Goal: Use online tool/utility: Utilize a website feature to perform a specific function

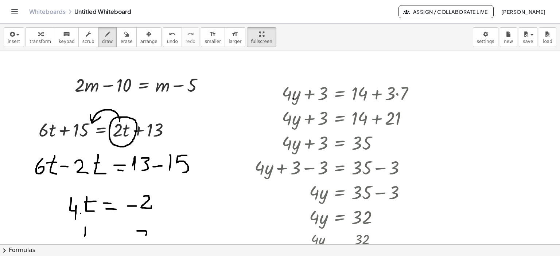
scroll to position [791, 0]
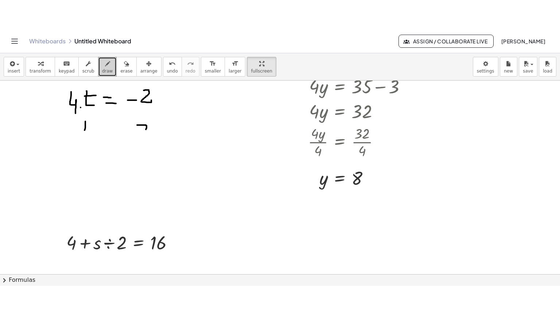
scroll to position [0, 0]
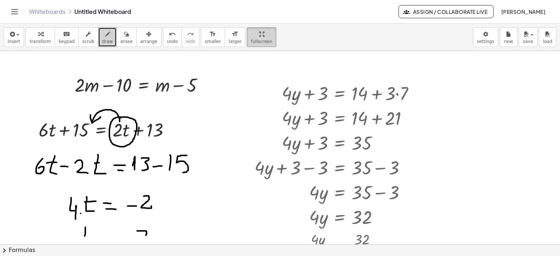
click at [251, 33] on div "button" at bounding box center [261, 34] width 21 height 9
drag, startPoint x: 240, startPoint y: 37, endPoint x: 240, endPoint y: 81, distance: 44.1
click at [240, 81] on div "insert select one: Math Expression Function Text Youtube Video Graphing Geometr…" at bounding box center [280, 140] width 560 height 232
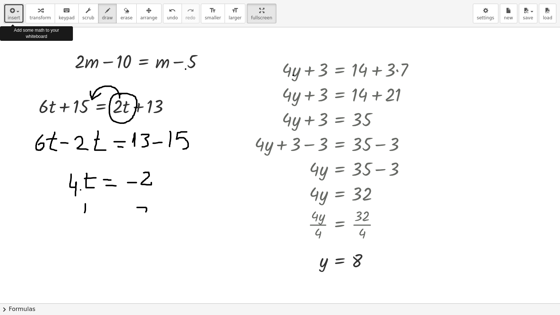
click at [12, 16] on span "insert" at bounding box center [14, 17] width 12 height 5
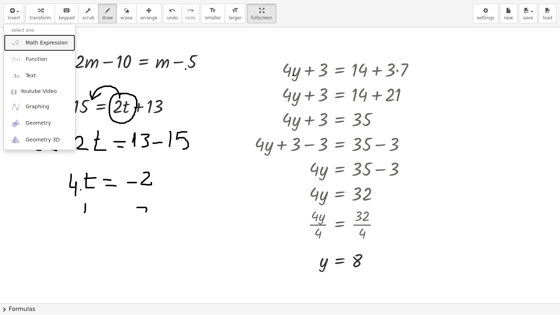
click at [47, 44] on span "Math Expression" at bounding box center [47, 42] width 42 height 7
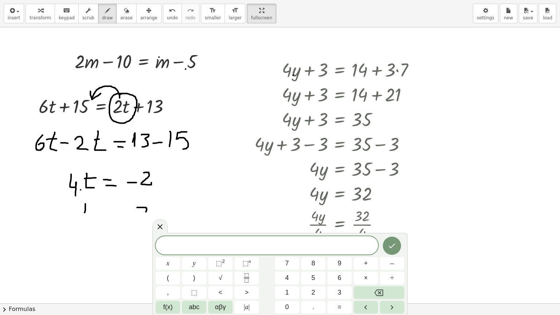
drag, startPoint x: 79, startPoint y: 61, endPoint x: 194, endPoint y: 65, distance: 115.2
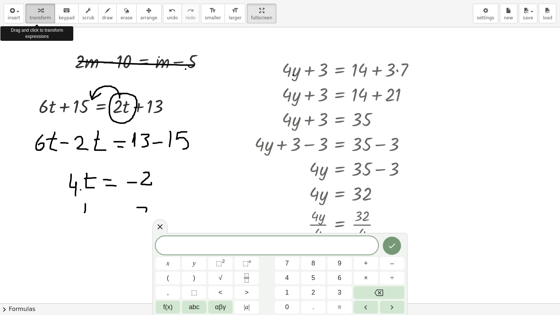
click at [35, 17] on span "transform" at bounding box center [40, 17] width 21 height 5
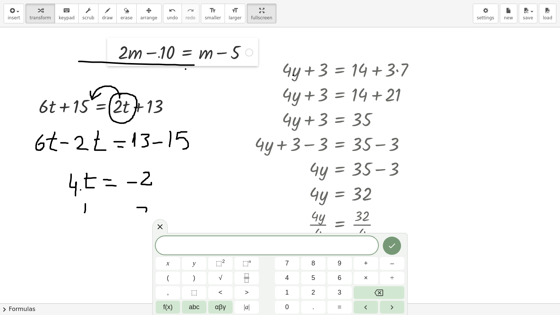
drag, startPoint x: 69, startPoint y: 51, endPoint x: 113, endPoint y: 42, distance: 44.3
click at [113, 42] on div at bounding box center [112, 52] width 11 height 28
click at [251, 52] on div at bounding box center [249, 52] width 8 height 8
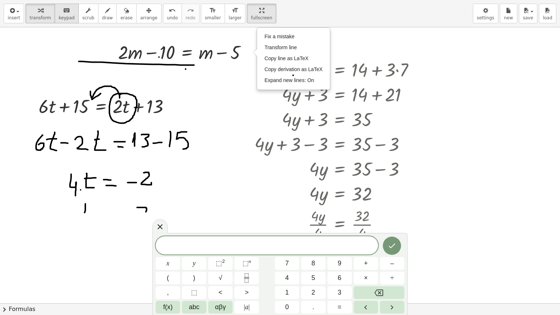
click at [55, 17] on button "keyboard keypad" at bounding box center [67, 14] width 24 height 20
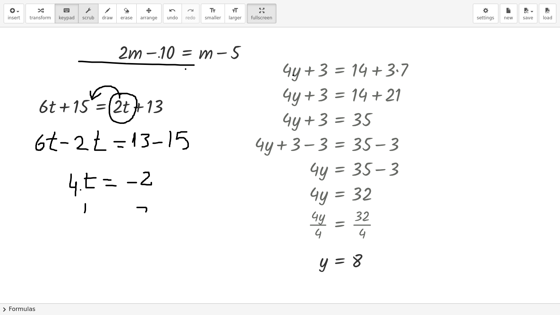
click at [86, 12] on icon "button" at bounding box center [88, 10] width 5 height 9
click at [249, 52] on div "Fix a mistake Transform line Copy line as LaTeX Copy derivation as LaTeX Expand…" at bounding box center [249, 52] width 8 height 8
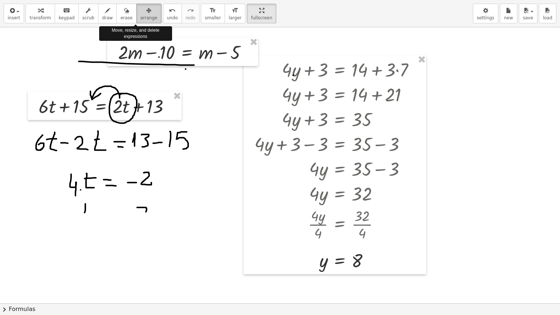
click at [140, 18] on span "arrange" at bounding box center [148, 17] width 17 height 5
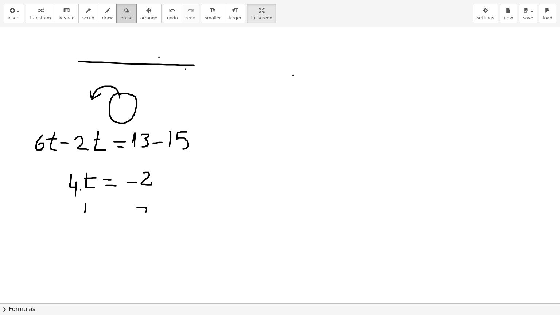
click at [120, 17] on span "erase" at bounding box center [126, 17] width 12 height 5
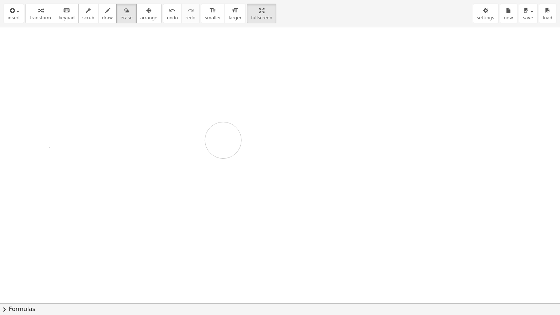
drag, startPoint x: 67, startPoint y: 61, endPoint x: 194, endPoint y: 44, distance: 128.0
click at [105, 11] on icon "button" at bounding box center [107, 10] width 5 height 9
click at [527, 17] on span "save" at bounding box center [527, 17] width 10 height 5
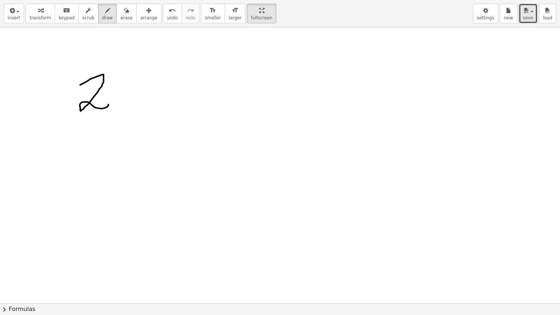
drag, startPoint x: 80, startPoint y: 85, endPoint x: 109, endPoint y: 101, distance: 33.4
drag, startPoint x: 180, startPoint y: 59, endPoint x: 167, endPoint y: 104, distance: 46.6
drag, startPoint x: 190, startPoint y: 82, endPoint x: 228, endPoint y: 80, distance: 37.9
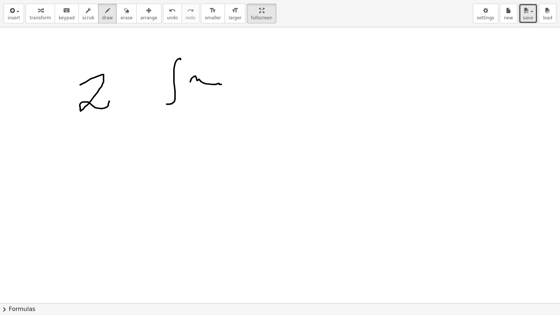
click at [18, 13] on div "button" at bounding box center [14, 10] width 12 height 9
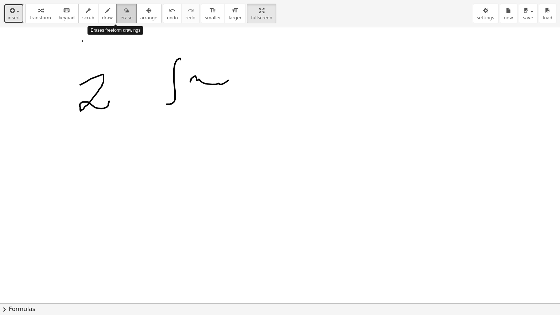
click at [124, 13] on icon "button" at bounding box center [126, 10] width 5 height 9
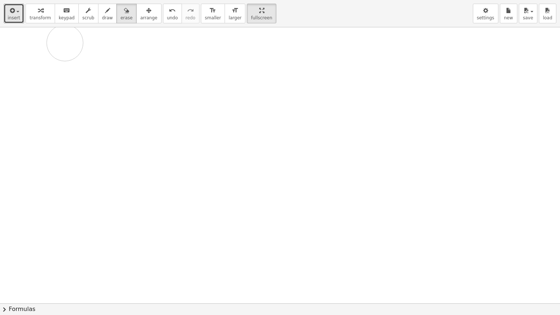
drag, startPoint x: 92, startPoint y: 83, endPoint x: 55, endPoint y: 41, distance: 56.3
click at [10, 12] on icon "button" at bounding box center [11, 10] width 7 height 9
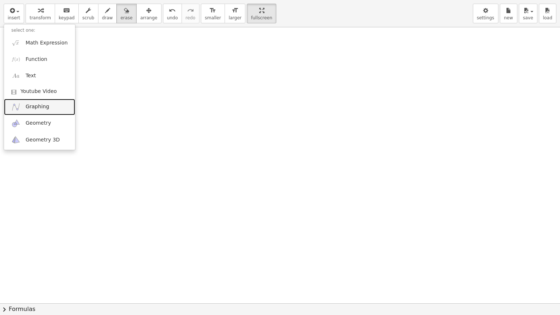
click at [41, 108] on span "Graphing" at bounding box center [38, 106] width 24 height 7
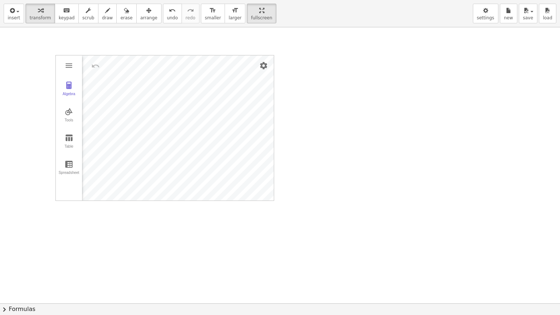
click at [56, 197] on div "Algebra Tools Table Spreadsheet" at bounding box center [69, 127] width 26 height 145
click at [56, 199] on div "Algebra Tools Table Spreadsheet" at bounding box center [69, 127] width 26 height 145
click at [262, 66] on img "Settings" at bounding box center [263, 65] width 9 height 9
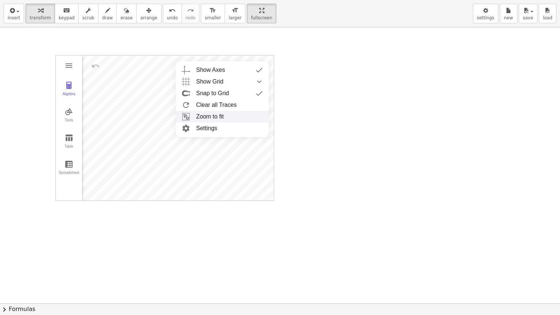
click at [222, 117] on li "Zoom to fit" at bounding box center [222, 117] width 93 height 12
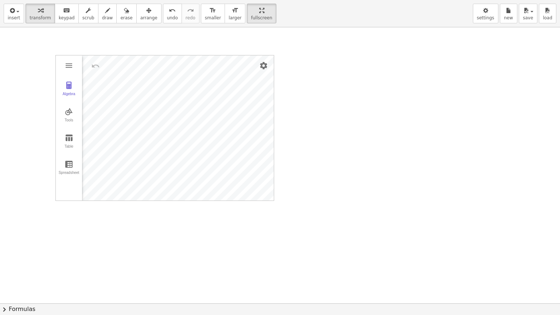
click at [67, 66] on img "Graphing Calculator" at bounding box center [68, 65] width 9 height 9
click at [70, 138] on img "Graphing Calculator" at bounding box center [68, 137] width 9 height 9
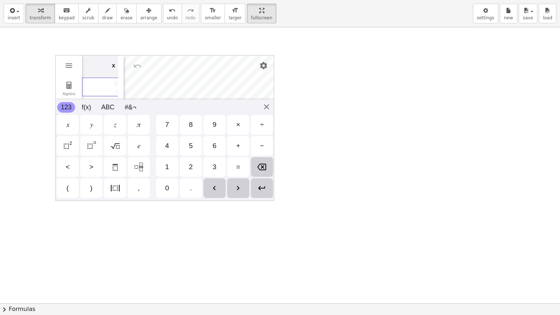
scroll to position [0, 7]
click at [95, 86] on td "Graphing Calculator" at bounding box center [97, 87] width 44 height 19
click at [90, 126] on div "𝑦" at bounding box center [91, 124] width 3 height 9
click at [239, 165] on div "=" at bounding box center [238, 167] width 4 height 9
click at [68, 128] on div "𝑥" at bounding box center [67, 124] width 3 height 9
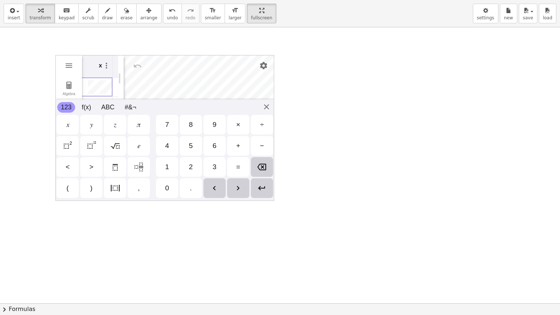
click at [70, 147] on img "Squared" at bounding box center [67, 145] width 9 height 9
click at [242, 143] on div "+" at bounding box center [238, 146] width 22 height 20
click at [194, 146] on div "5" at bounding box center [191, 146] width 22 height 20
click at [68, 128] on div "𝑥" at bounding box center [67, 124] width 3 height 9
click at [260, 187] on img "Enter" at bounding box center [261, 188] width 9 height 9
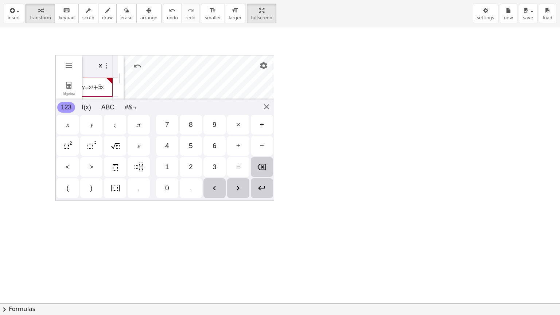
scroll to position [16, 0]
click at [99, 67] on th "x" at bounding box center [98, 66] width 44 height 22
click at [102, 90] on td "y=x²+5x" at bounding box center [99, 87] width 46 height 19
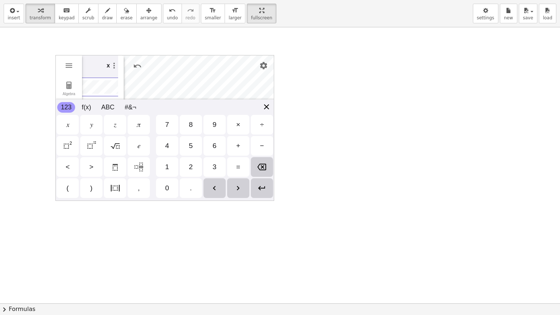
click at [270, 109] on div "GeoGebra Graphing Calculator Clear All Open Save online Save to your computer S…" at bounding box center [164, 128] width 219 height 146
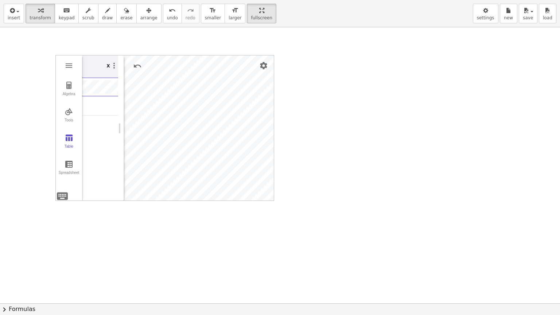
click at [117, 79] on td "y=x^(2)+5x" at bounding box center [98, 87] width 46 height 19
click at [111, 67] on img "Graphing Calculator" at bounding box center [113, 65] width 9 height 9
click at [67, 116] on button "Tools" at bounding box center [69, 115] width 26 height 26
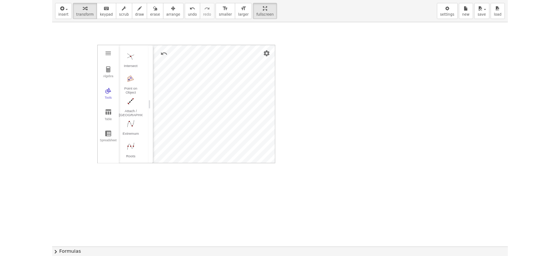
scroll to position [474, 0]
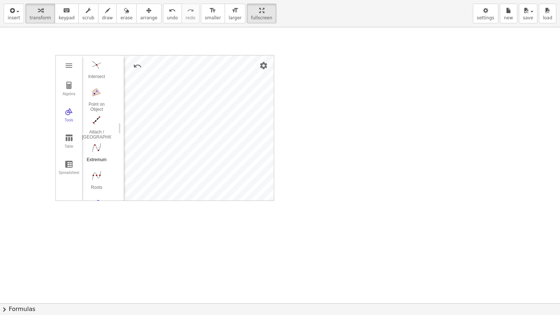
click at [106, 188] on img "Move. Drag or select object" at bounding box center [104, 187] width 17 height 17
click at [107, 188] on img "Move. Drag or select object" at bounding box center [104, 187] width 17 height 17
click at [71, 66] on img "Graphing Calculator" at bounding box center [68, 65] width 9 height 9
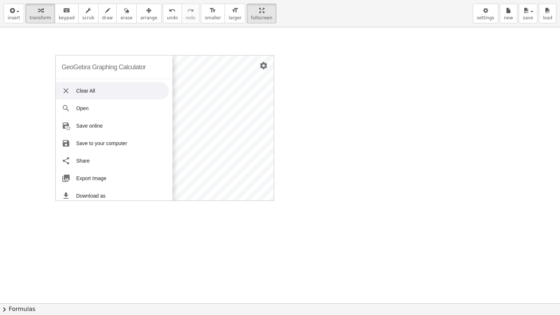
click at [101, 90] on li "Clear All" at bounding box center [112, 90] width 113 height 17
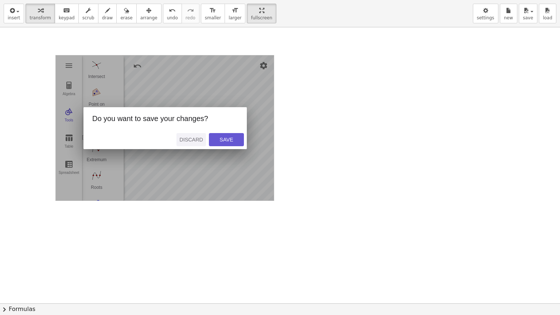
click at [195, 138] on div "Discard" at bounding box center [191, 140] width 24 height 6
click at [224, 139] on div "Save" at bounding box center [226, 140] width 23 height 6
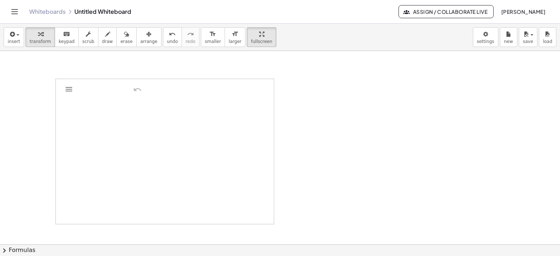
click at [63, 81] on div "Graphing Calculator" at bounding box center [165, 152] width 218 height 146
click at [61, 219] on div "GeoGebra Graphing Calculator Clear All Open Save online Save to your computer S…" at bounding box center [164, 152] width 219 height 146
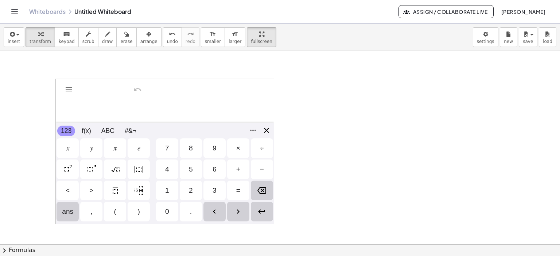
click at [265, 130] on div "GeoGebra Graphing Calculator Clear All Open Save online Save to your computer S…" at bounding box center [164, 152] width 219 height 146
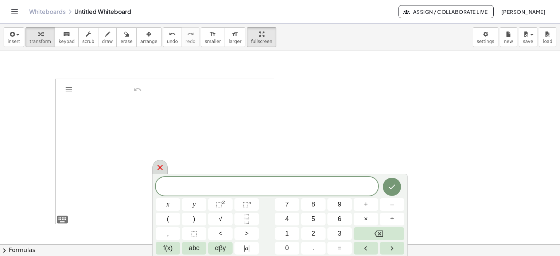
click at [160, 169] on icon at bounding box center [160, 167] width 9 height 9
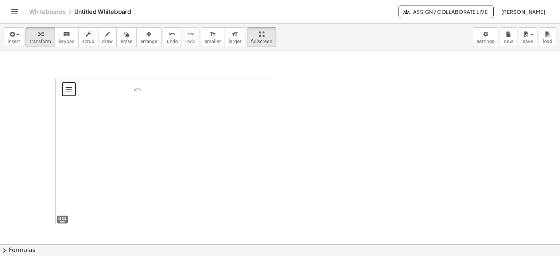
click at [64, 87] on button "Graphing Calculator" at bounding box center [68, 89] width 13 height 13
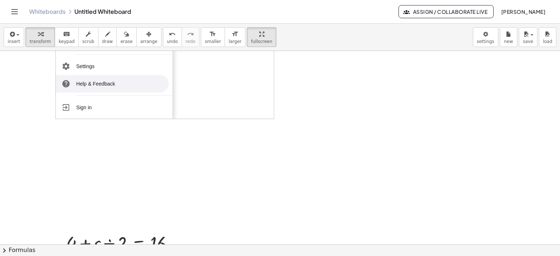
scroll to position [109, 0]
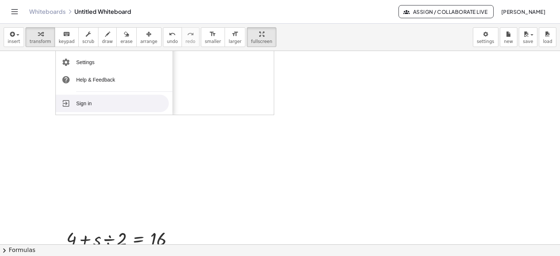
click at [97, 103] on li "Sign in" at bounding box center [112, 103] width 113 height 17
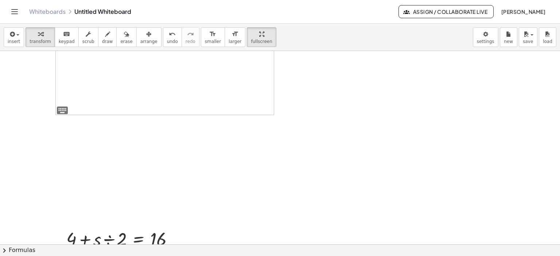
scroll to position [0, 0]
click at [266, 83] on div "Graphing Calculator" at bounding box center [165, 152] width 218 height 146
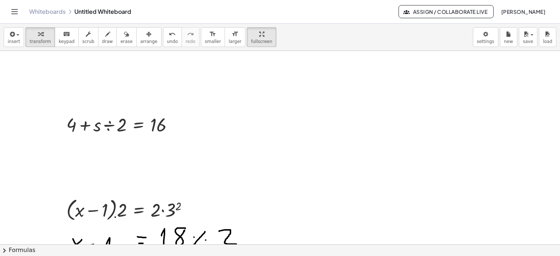
scroll to position [219, 0]
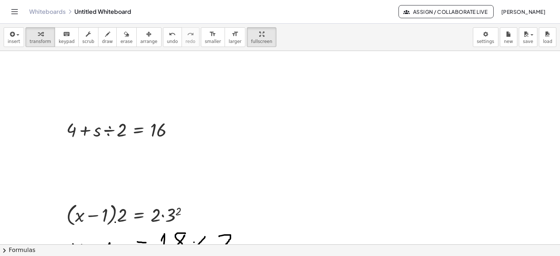
drag, startPoint x: 51, startPoint y: 140, endPoint x: 76, endPoint y: 140, distance: 24.8
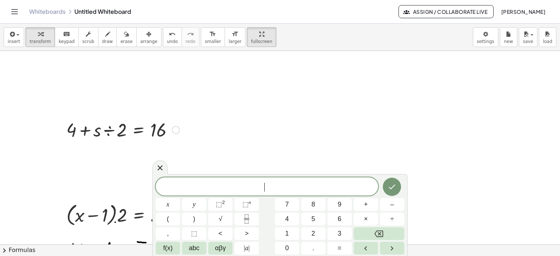
click at [79, 130] on div at bounding box center [123, 129] width 120 height 25
drag, startPoint x: 76, startPoint y: 126, endPoint x: 205, endPoint y: 125, distance: 129.3
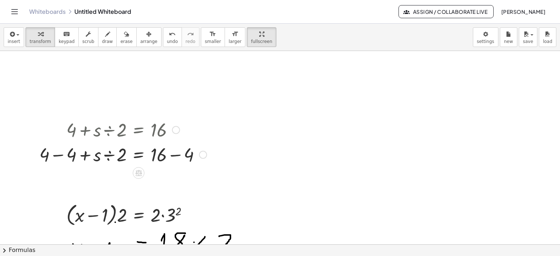
click at [177, 130] on div at bounding box center [176, 130] width 8 height 8
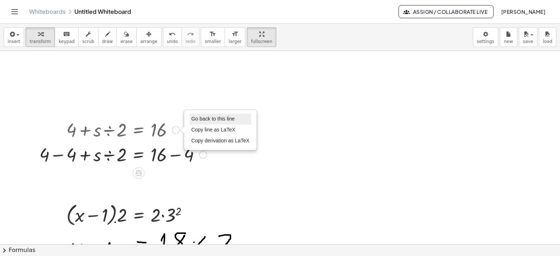
click at [227, 116] on span "Go back to this line" at bounding box center [212, 119] width 43 height 6
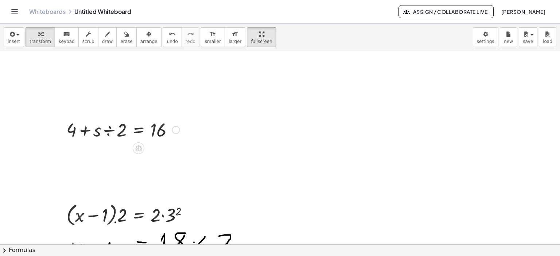
click at [175, 130] on div "Go back to this line Copy line as LaTeX Copy derivation as LaTeX" at bounding box center [176, 130] width 8 height 8
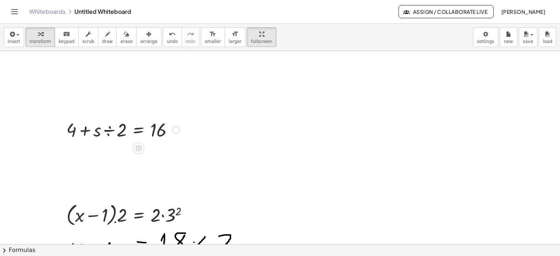
click at [69, 136] on div at bounding box center [123, 129] width 120 height 25
click at [73, 131] on div at bounding box center [123, 129] width 120 height 25
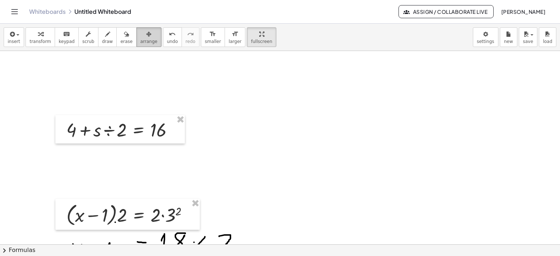
click at [146, 38] on icon "button" at bounding box center [148, 34] width 5 height 9
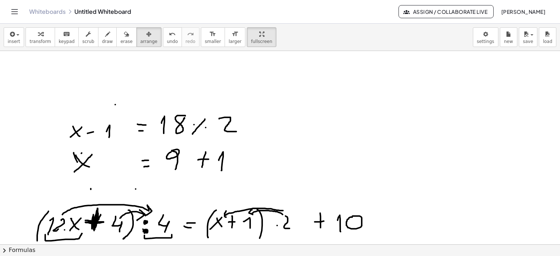
scroll to position [364, 0]
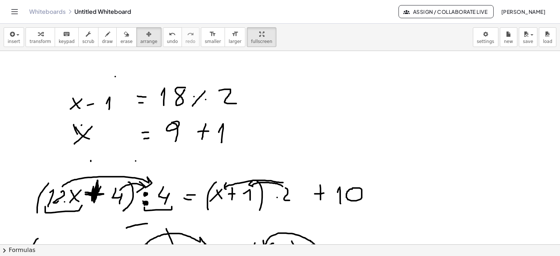
click at [124, 37] on icon "button" at bounding box center [126, 34] width 5 height 9
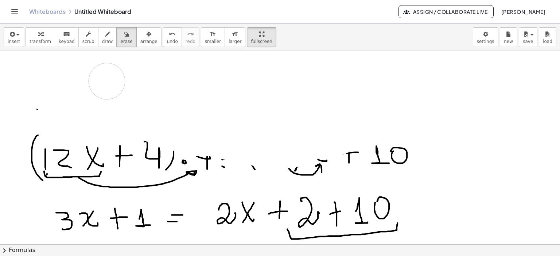
scroll to position [474, 0]
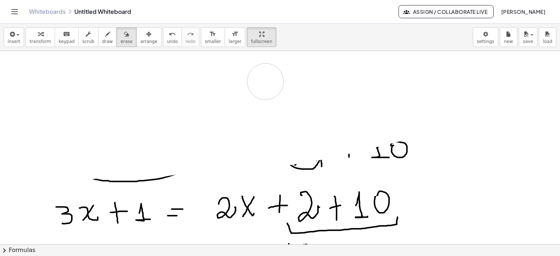
drag, startPoint x: 61, startPoint y: 110, endPoint x: 265, endPoint y: 191, distance: 219.2
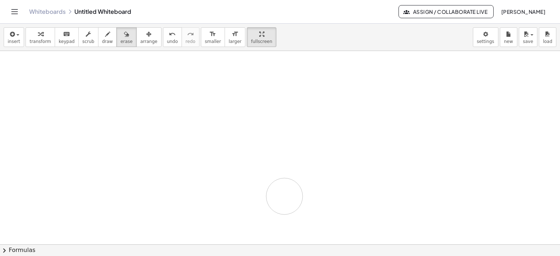
drag, startPoint x: 257, startPoint y: 82, endPoint x: 205, endPoint y: 185, distance: 116.0
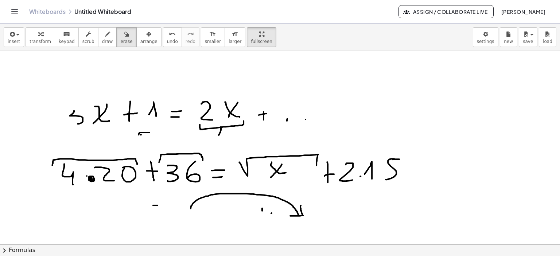
scroll to position [619, 0]
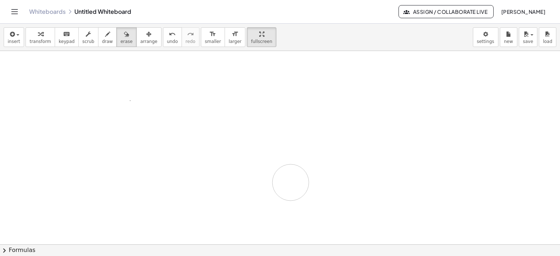
drag, startPoint x: 69, startPoint y: 121, endPoint x: 290, endPoint y: 182, distance: 229.6
click at [290, 182] on div at bounding box center [280, 122] width 560 height 1380
drag, startPoint x: 134, startPoint y: 145, endPoint x: 364, endPoint y: 89, distance: 236.6
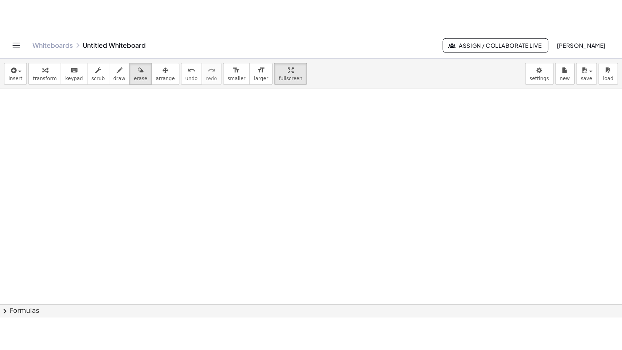
scroll to position [0, 0]
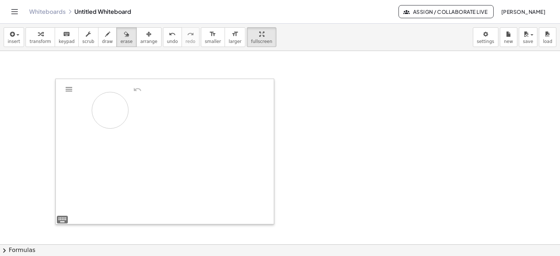
click at [110, 110] on div at bounding box center [280, 245] width 560 height 388
click at [70, 83] on div at bounding box center [280, 245] width 560 height 388
click at [120, 42] on span "erase" at bounding box center [126, 41] width 12 height 5
click at [77, 81] on div at bounding box center [280, 245] width 560 height 388
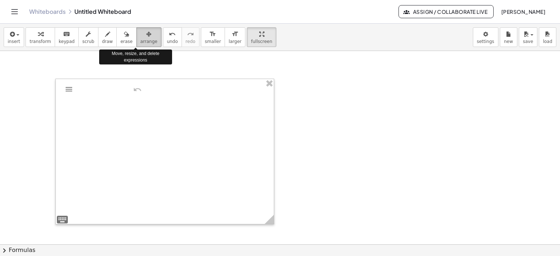
click at [141, 38] on button "arrange" at bounding box center [148, 37] width 25 height 20
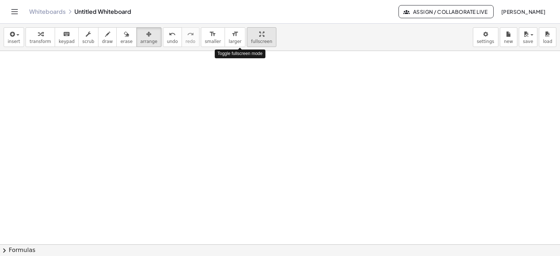
click at [251, 39] on span "fullscreen" at bounding box center [261, 41] width 21 height 5
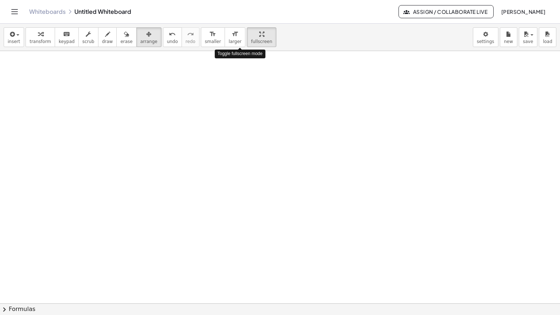
click at [240, 78] on div "**********" at bounding box center [280, 169] width 560 height 291
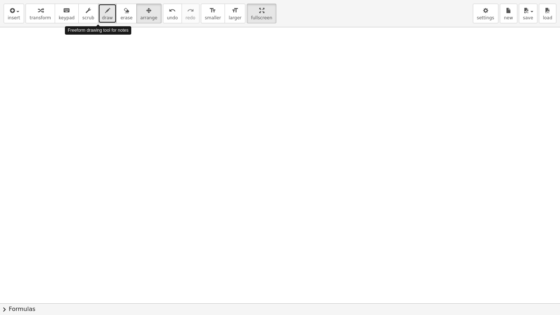
click at [105, 12] on icon "button" at bounding box center [107, 10] width 5 height 9
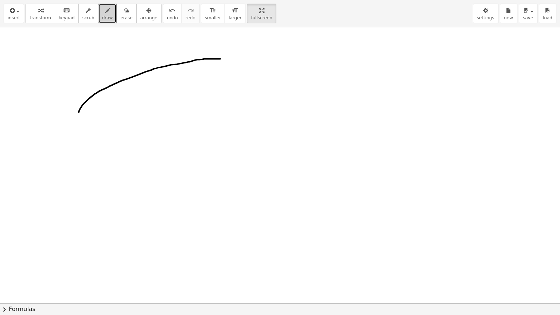
drag, startPoint x: 79, startPoint y: 112, endPoint x: 220, endPoint y: 59, distance: 151.0
click at [220, 59] on div at bounding box center [280, 303] width 560 height 552
click at [485, 17] on span "settings" at bounding box center [485, 17] width 17 height 5
click at [532, 14] on div "button" at bounding box center [527, 10] width 11 height 9
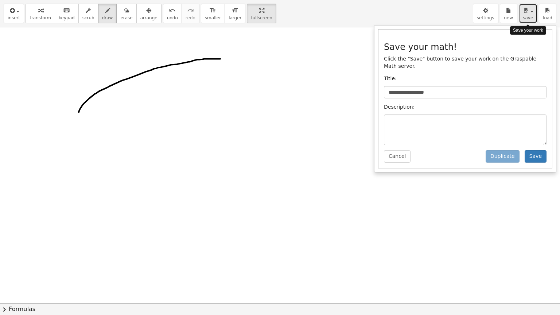
click at [532, 14] on div "button" at bounding box center [527, 10] width 11 height 9
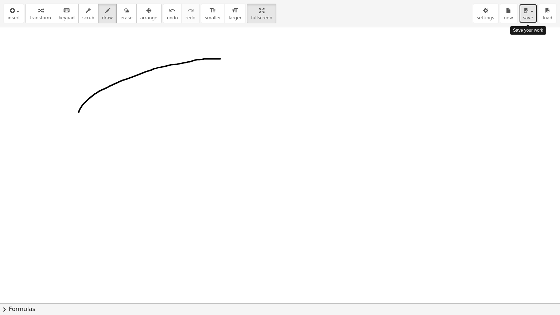
click at [532, 14] on div "button" at bounding box center [527, 10] width 11 height 9
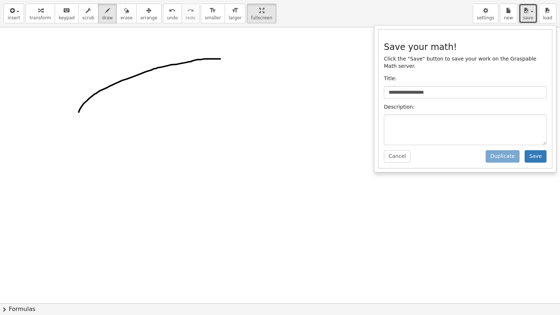
click at [234, 62] on div at bounding box center [280, 303] width 560 height 552
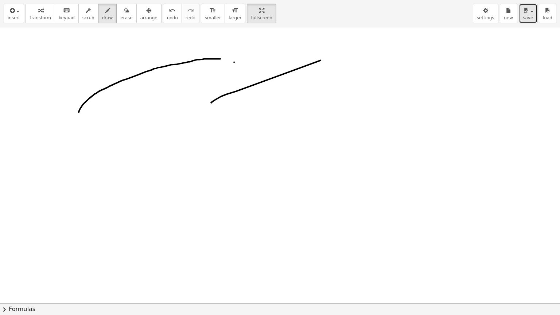
drag, startPoint x: 211, startPoint y: 102, endPoint x: 320, endPoint y: 60, distance: 117.2
click at [320, 60] on div at bounding box center [280, 303] width 560 height 552
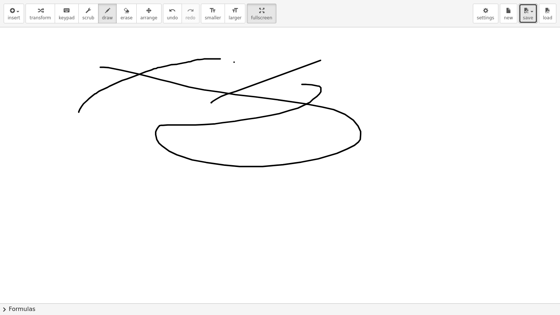
drag, startPoint x: 302, startPoint y: 84, endPoint x: 100, endPoint y: 67, distance: 202.2
click at [100, 67] on div at bounding box center [280, 303] width 560 height 552
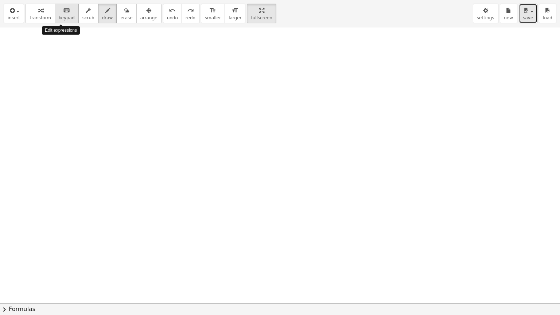
click at [59, 14] on div "keyboard" at bounding box center [67, 10] width 16 height 9
click at [61, 16] on span "keypad" at bounding box center [67, 17] width 16 height 5
click at [59, 26] on div "**********" at bounding box center [280, 13] width 560 height 27
click at [61, 20] on span "keypad" at bounding box center [67, 17] width 16 height 5
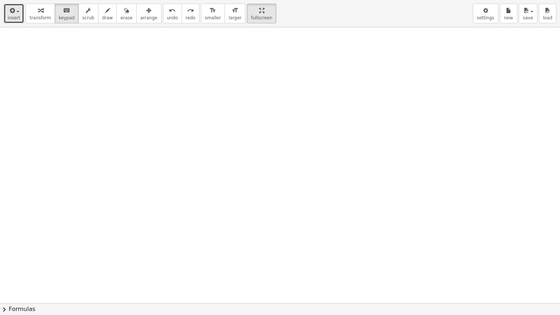
click at [9, 19] on span "insert" at bounding box center [14, 17] width 12 height 5
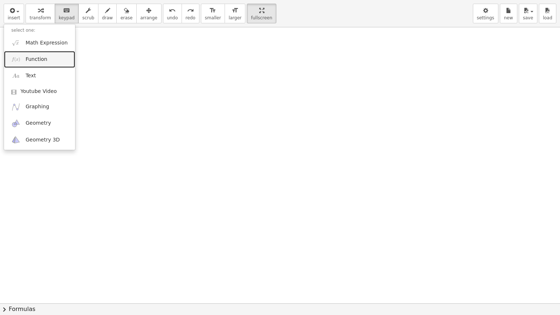
click at [45, 59] on link "Function" at bounding box center [39, 59] width 71 height 16
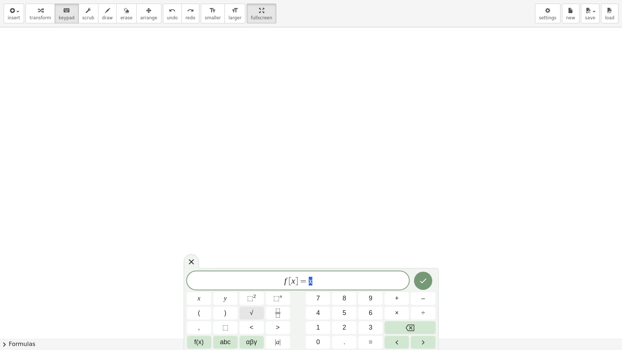
click at [254, 256] on button "√" at bounding box center [251, 312] width 24 height 13
click at [426, 256] on icon "Done" at bounding box center [423, 280] width 9 height 9
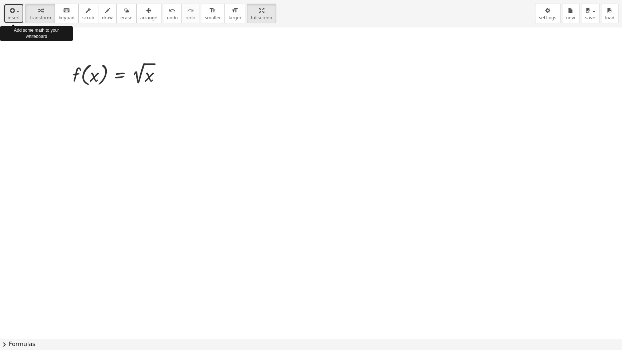
click at [17, 18] on span "insert" at bounding box center [14, 17] width 12 height 5
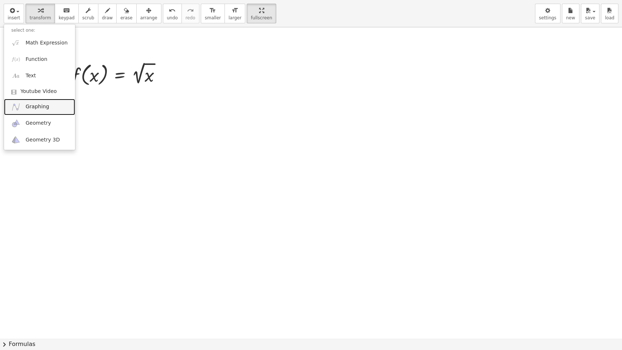
click at [40, 104] on span "Graphing" at bounding box center [38, 106] width 24 height 7
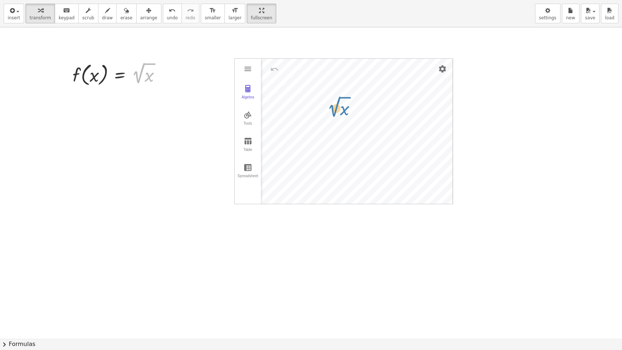
drag, startPoint x: 137, startPoint y: 75, endPoint x: 458, endPoint y: 127, distance: 324.4
click at [250, 141] on img "Graphing Calculator" at bounding box center [247, 141] width 9 height 9
click at [271, 92] on td "Graphing Calculator" at bounding box center [275, 90] width 44 height 19
click at [246, 90] on img "Graphing Calculator" at bounding box center [247, 88] width 9 height 9
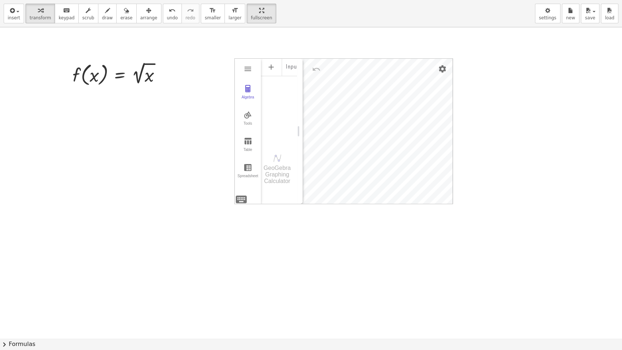
click at [275, 176] on div "GeoGebra Graphing Calculator" at bounding box center [277, 175] width 32 height 20
click at [245, 68] on img "Graphing Calculator" at bounding box center [247, 68] width 9 height 9
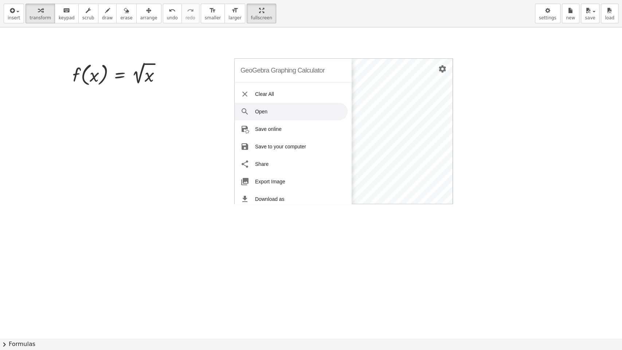
click at [385, 53] on div at bounding box center [311, 338] width 622 height 622
click at [242, 93] on img "Graphing Calculator" at bounding box center [244, 94] width 9 height 9
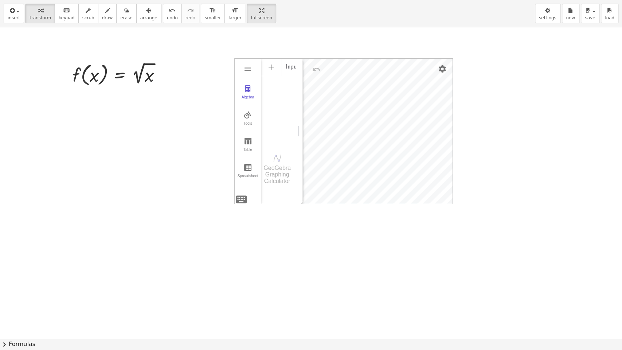
click at [294, 68] on div "Algebra" at bounding box center [295, 66] width 4 height 17
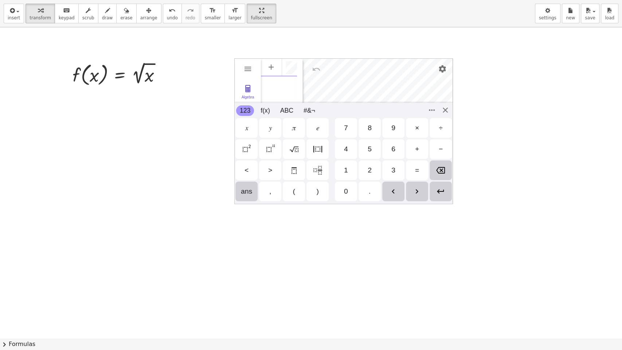
click at [245, 198] on div "GeoGebra Graphing Calculator Clear All Open Save online Save to your computer S…" at bounding box center [343, 131] width 219 height 146
click at [270, 130] on div "𝑦" at bounding box center [270, 128] width 3 height 9
click at [419, 170] on div "=" at bounding box center [417, 170] width 22 height 20
click at [295, 149] on img "Square Root" at bounding box center [294, 149] width 9 height 9
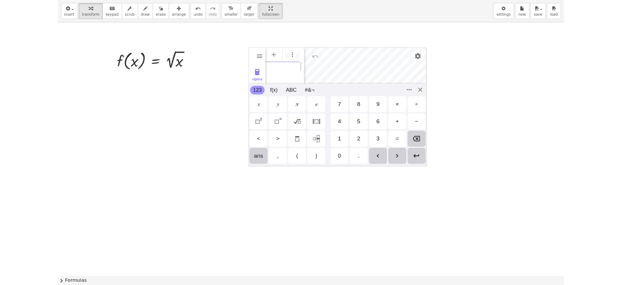
scroll to position [0, 14]
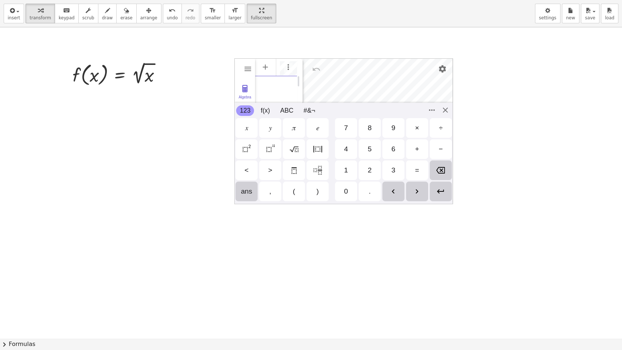
click at [246, 131] on div "𝑥" at bounding box center [246, 128] width 3 height 9
click at [442, 172] on img "Backspace" at bounding box center [440, 170] width 9 height 9
click at [247, 129] on div "𝑥" at bounding box center [246, 128] width 3 height 9
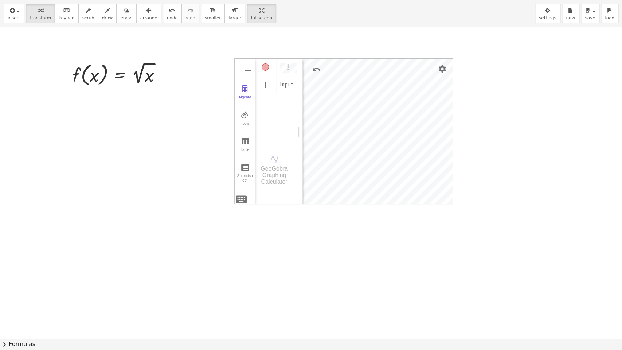
click at [279, 130] on div "Algebra Tools Table Spreadsheet Input… GeoGebra Graphing Calculator Basic Tools…" at bounding box center [344, 132] width 218 height 146
drag, startPoint x: 302, startPoint y: 117, endPoint x: 259, endPoint y: 114, distance: 42.7
click at [259, 114] on div "Graphing Calculator" at bounding box center [258, 132] width 6 height 146
click at [140, 16] on span "arrange" at bounding box center [148, 17] width 17 height 5
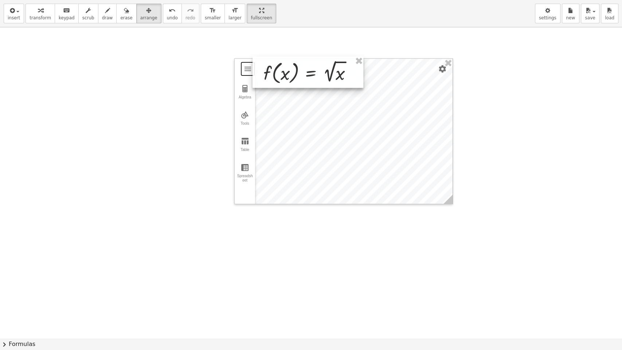
drag, startPoint x: 108, startPoint y: 69, endPoint x: 299, endPoint y: 67, distance: 190.6
click at [299, 67] on div at bounding box center [307, 71] width 111 height 31
click at [525, 51] on div at bounding box center [311, 338] width 622 height 622
click at [559, 12] on button "save" at bounding box center [590, 14] width 19 height 20
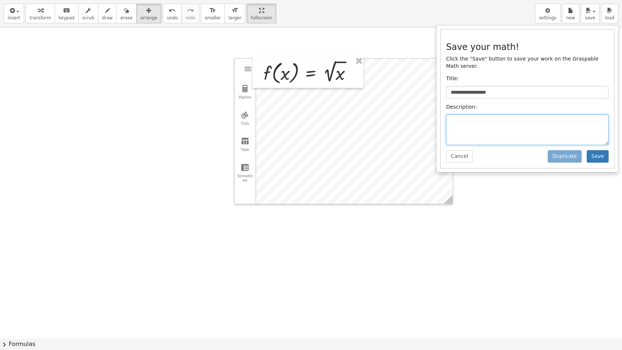
click at [476, 122] on textarea at bounding box center [527, 129] width 163 height 31
type textarea "******"
click at [559, 150] on button "Save" at bounding box center [598, 156] width 22 height 12
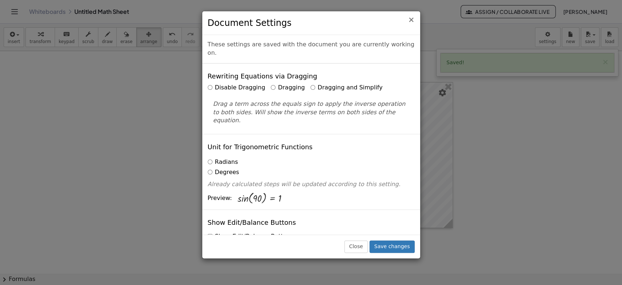
click at [411, 19] on span "×" at bounding box center [411, 19] width 7 height 9
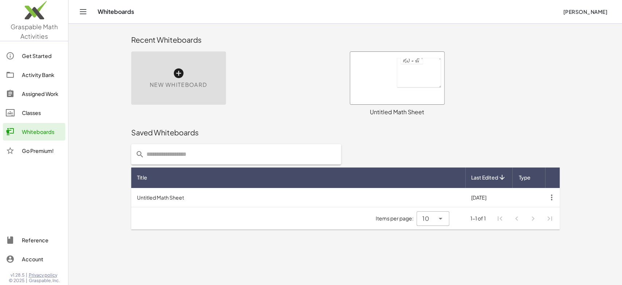
click at [398, 74] on div at bounding box center [397, 78] width 94 height 52
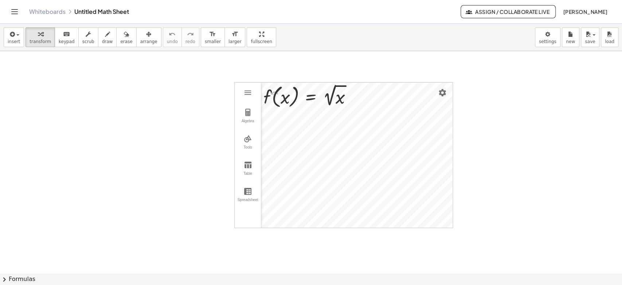
click at [16, 12] on icon "Toggle navigation" at bounding box center [14, 11] width 9 height 9
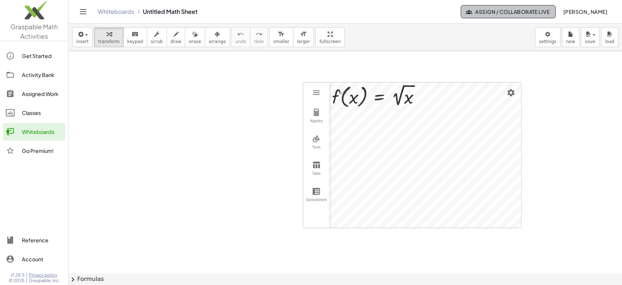
click at [521, 13] on span "Assign / Collaborate Live" at bounding box center [508, 11] width 83 height 7
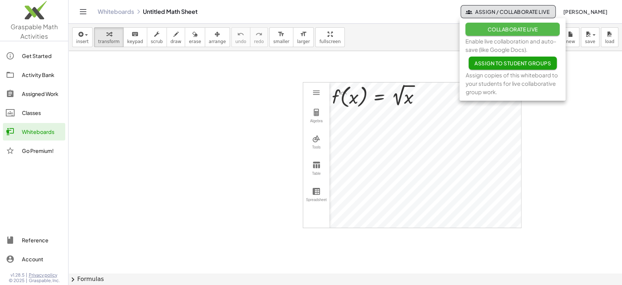
click at [512, 29] on span "Collaborate Live" at bounding box center [512, 29] width 50 height 7
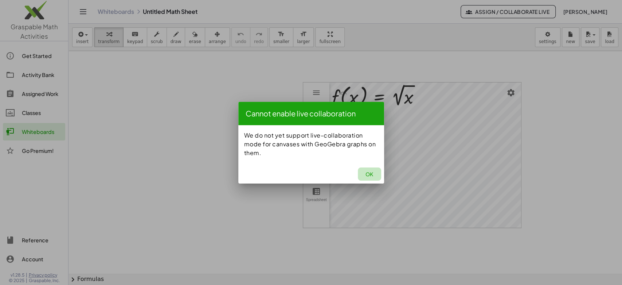
click at [372, 175] on span "OK" at bounding box center [369, 174] width 8 height 7
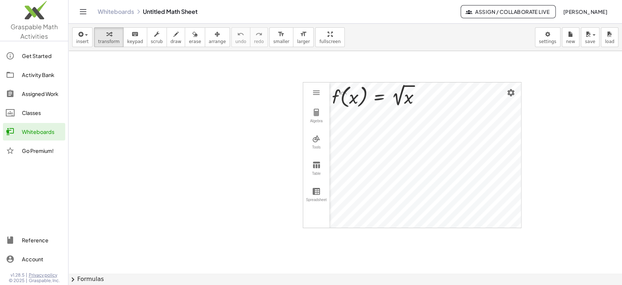
click at [172, 65] on div at bounding box center [344, 273] width 553 height 445
